Goal: Task Accomplishment & Management: Use online tool/utility

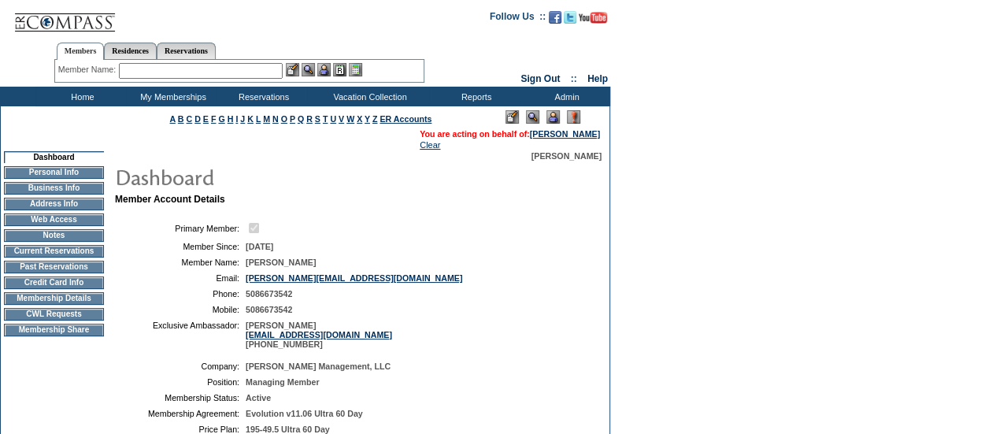
click at [581, 251] on table "Primary Member: Member Since: [DATE] Member Name: [PERSON_NAME] Email: [EMAIL_A…" at bounding box center [351, 284] width 472 height 141
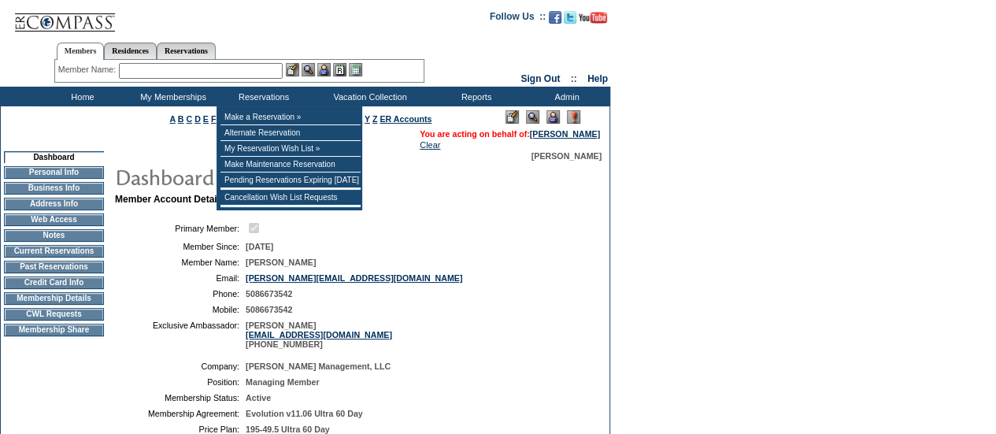
click at [242, 78] on input "text" at bounding box center [201, 71] width 164 height 16
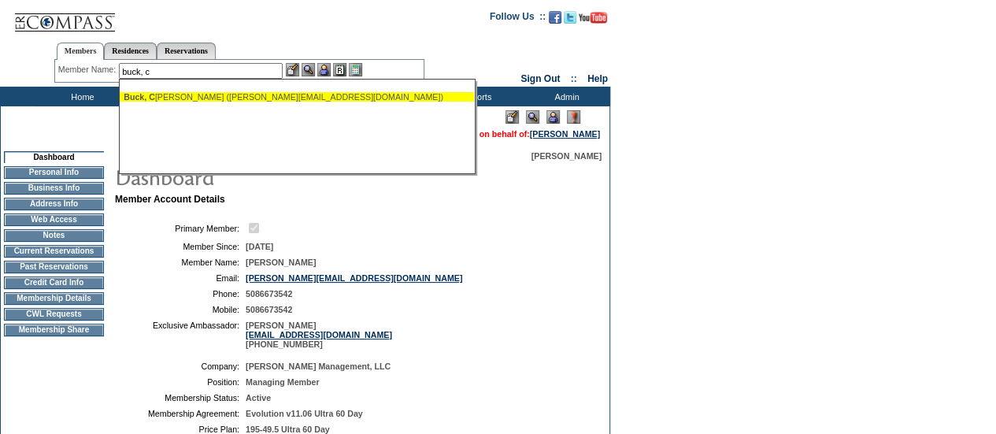
click at [244, 95] on div "Buck, C arla (carla_j_buck@hotmail.com)" at bounding box center [297, 96] width 346 height 9
type input "Buck, Carla (carla_j_buck@hotmail.com)"
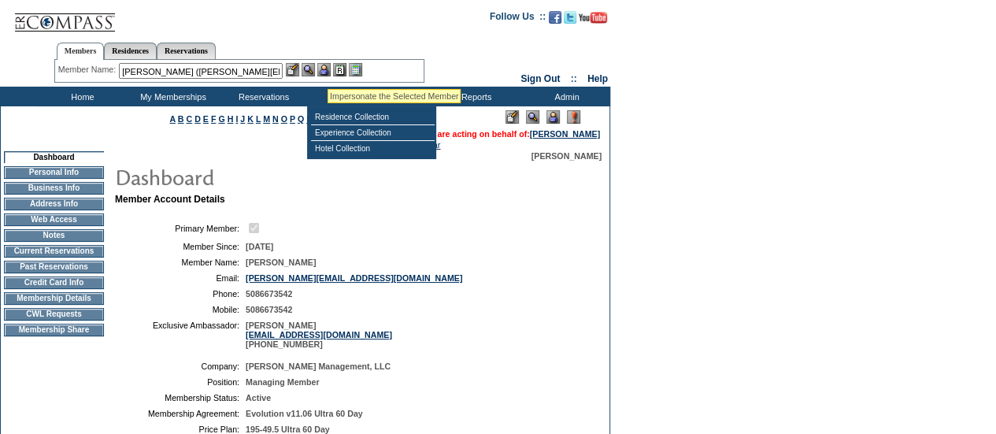
click at [327, 70] on img at bounding box center [323, 69] width 13 height 13
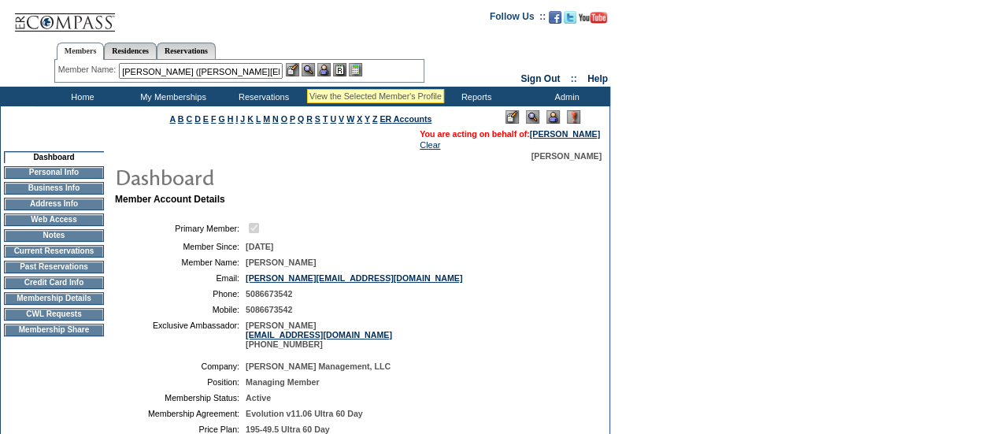
click at [314, 69] on img at bounding box center [307, 69] width 13 height 13
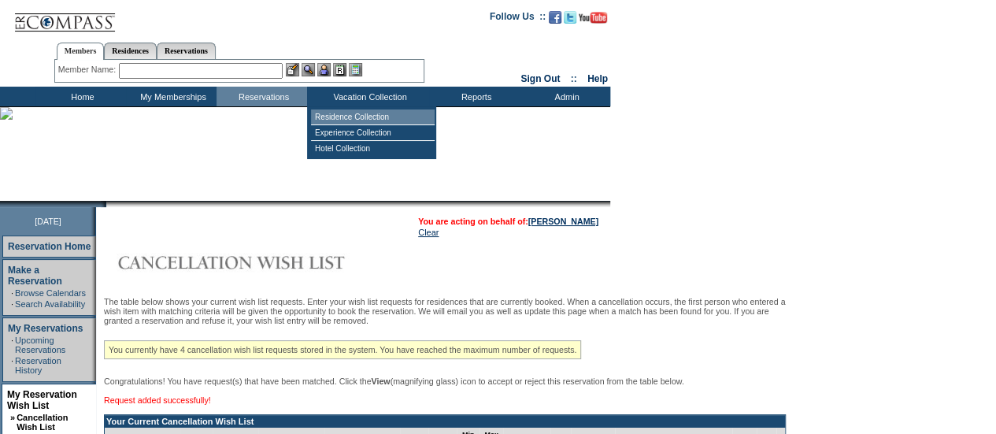
click at [360, 113] on td "Residence Collection" at bounding box center [373, 117] width 124 height 16
